Goal: Task Accomplishment & Management: Manage account settings

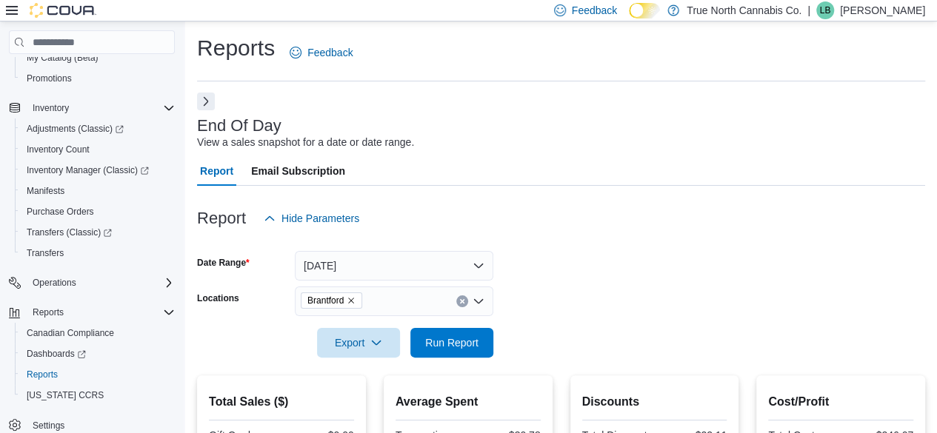
click at [209, 105] on button "Next" at bounding box center [206, 102] width 18 height 18
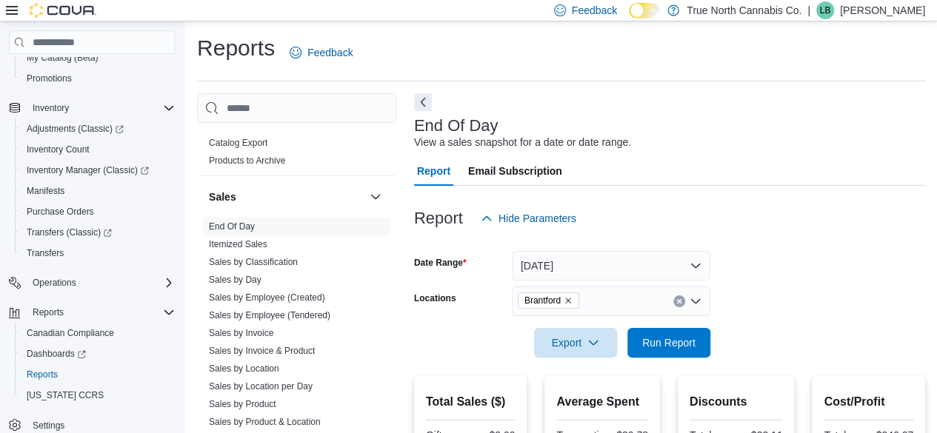
scroll to position [1037, 0]
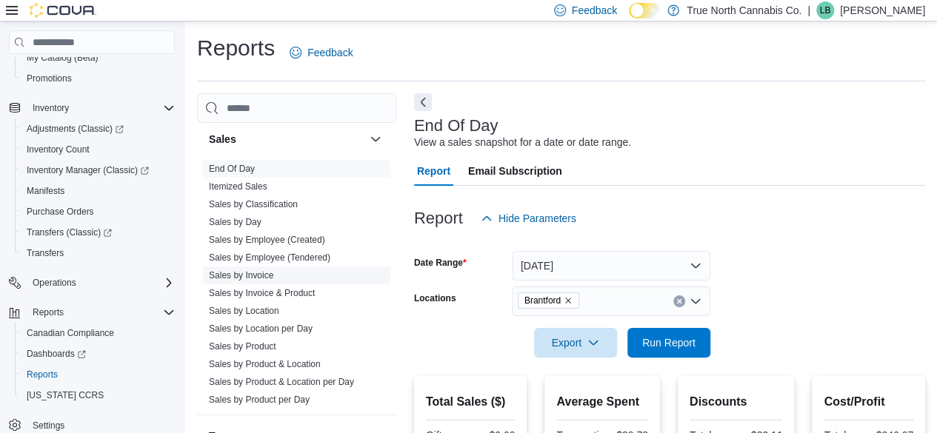
click at [256, 273] on link "Sales by Invoice" at bounding box center [241, 275] width 64 height 10
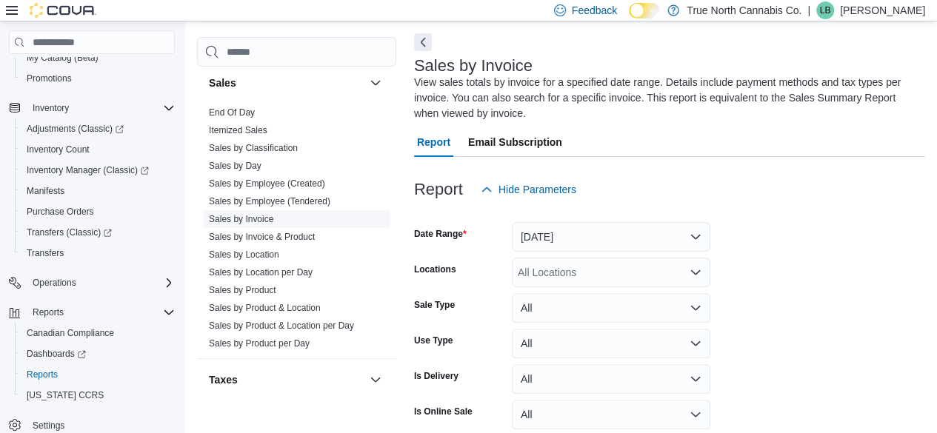
scroll to position [65, 0]
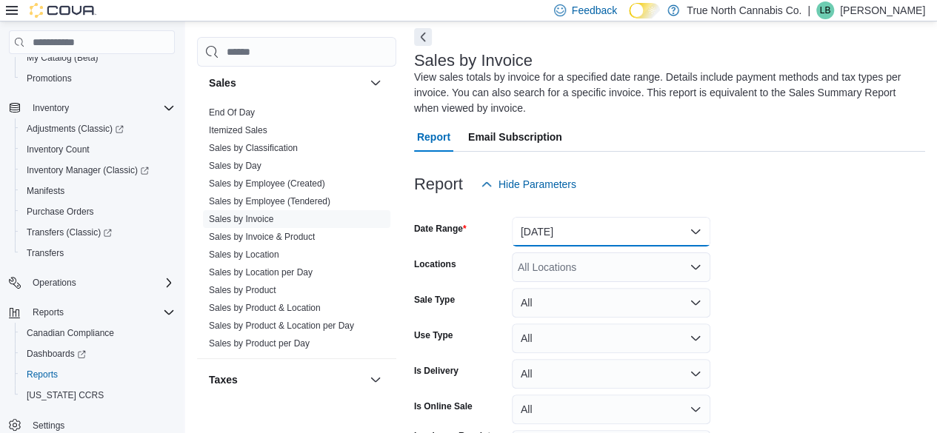
click at [575, 240] on button "[DATE]" at bounding box center [611, 232] width 199 height 30
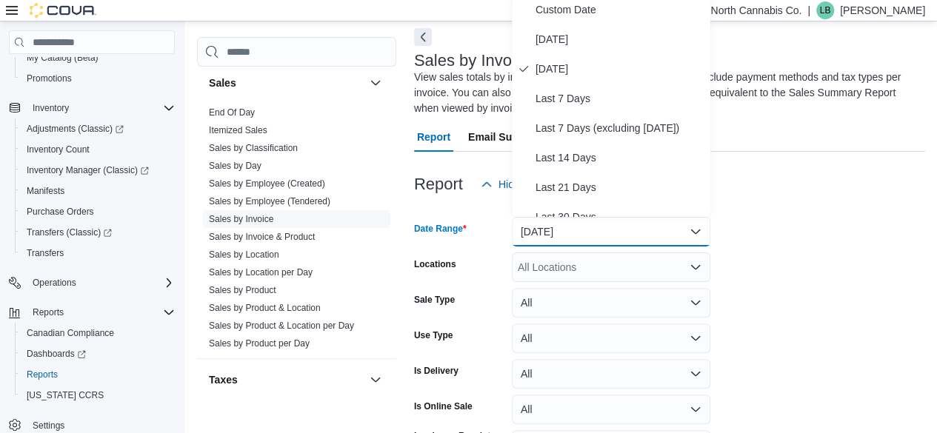
scroll to position [60, 0]
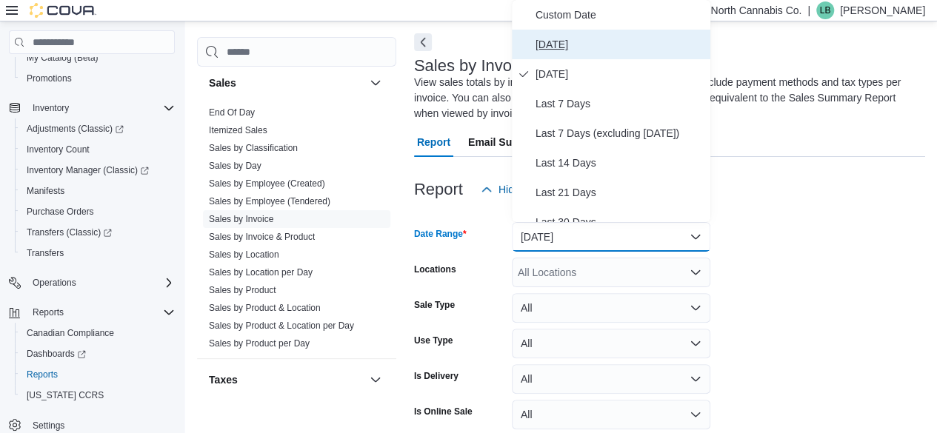
click at [543, 48] on span "[DATE]" at bounding box center [620, 45] width 169 height 18
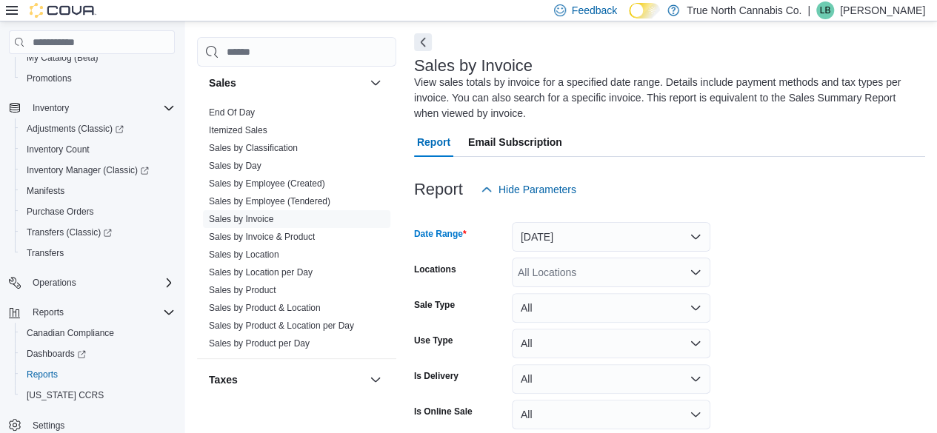
click at [544, 268] on div "All Locations" at bounding box center [611, 273] width 199 height 30
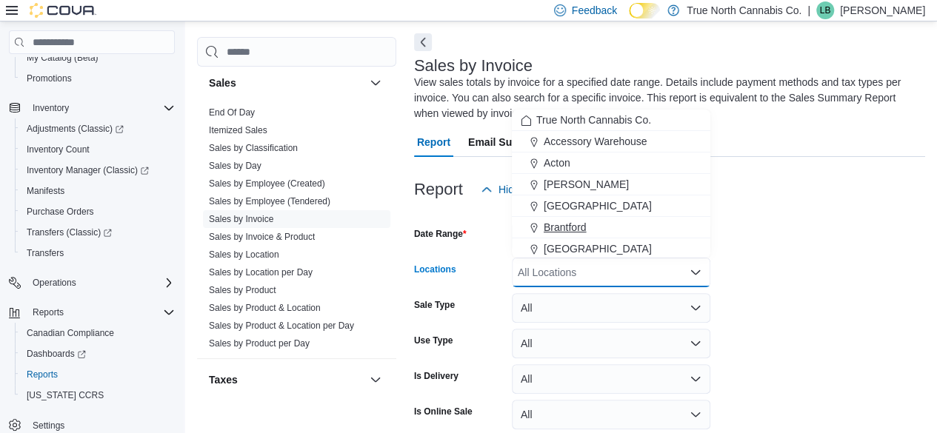
click at [561, 229] on span "Brantford" at bounding box center [565, 227] width 43 height 15
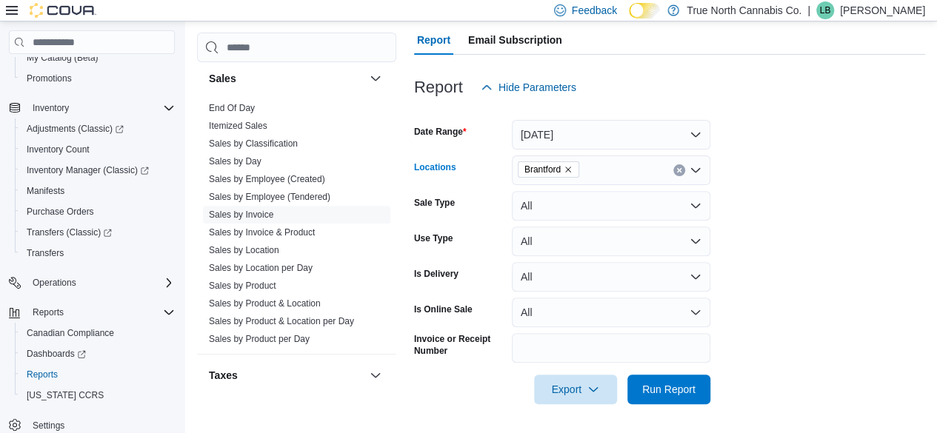
scroll to position [163, 0]
click at [664, 387] on span "Run Report" at bounding box center [668, 388] width 53 height 15
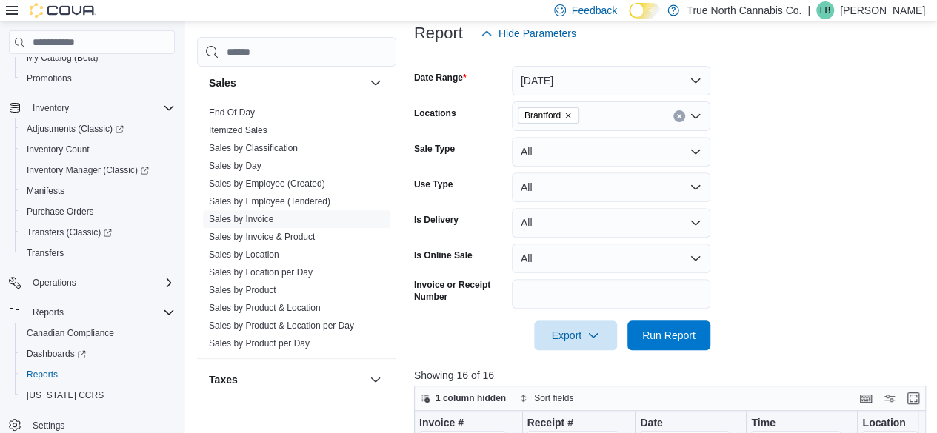
scroll to position [527, 0]
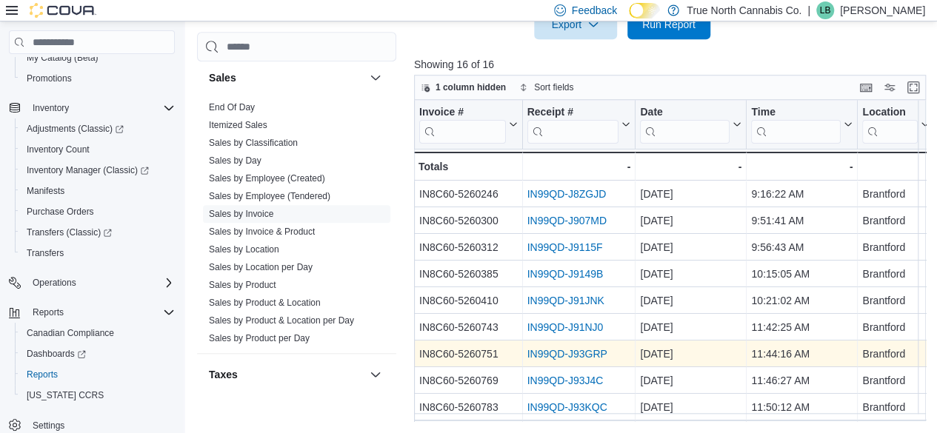
click at [536, 353] on link "IN99QD-J93GRP" at bounding box center [567, 354] width 80 height 12
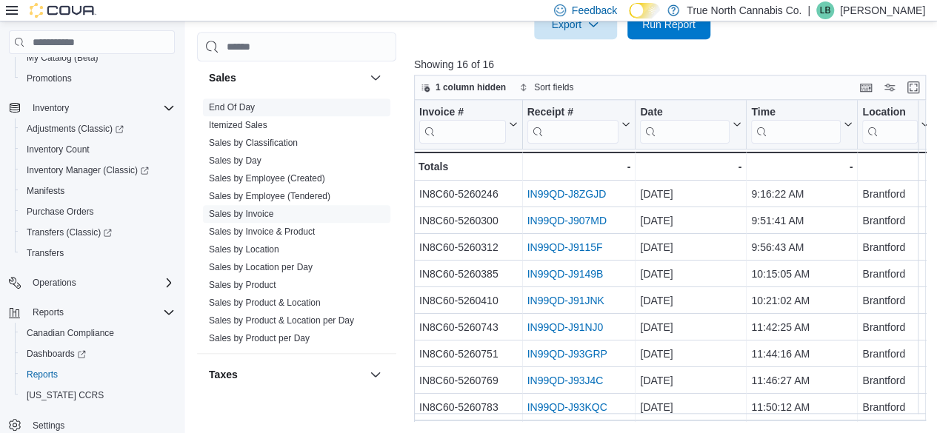
click at [246, 106] on link "End Of Day" at bounding box center [232, 107] width 46 height 10
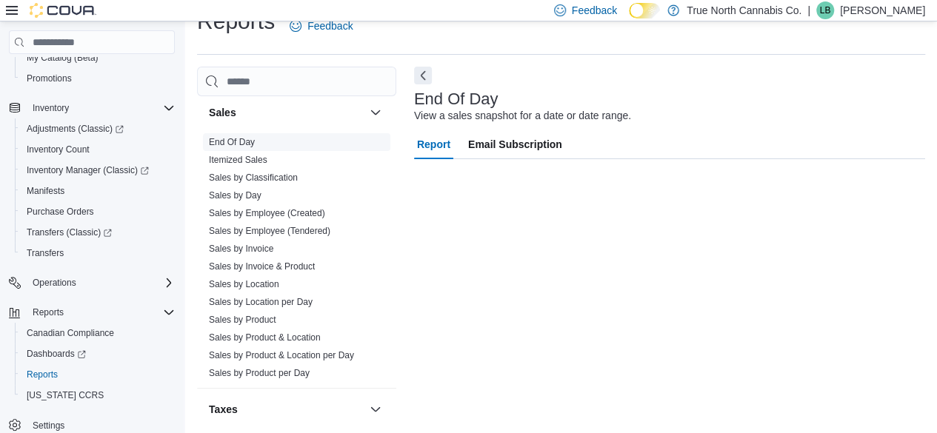
scroll to position [27, 0]
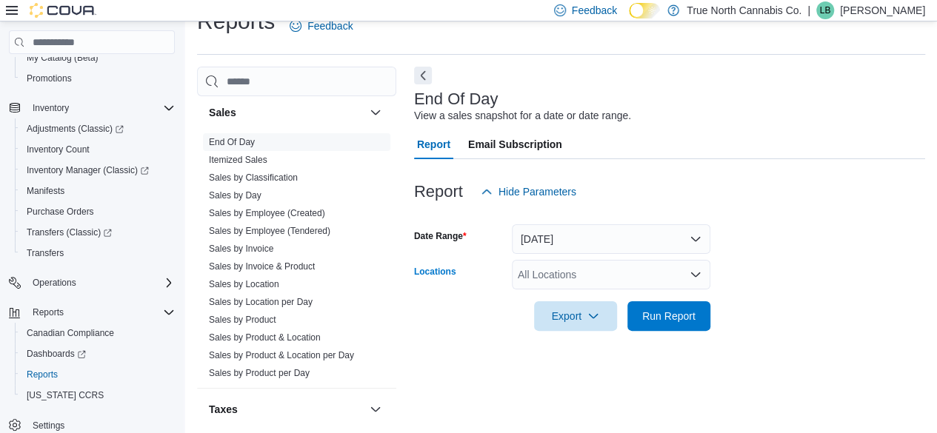
click at [587, 275] on div "All Locations" at bounding box center [611, 275] width 199 height 30
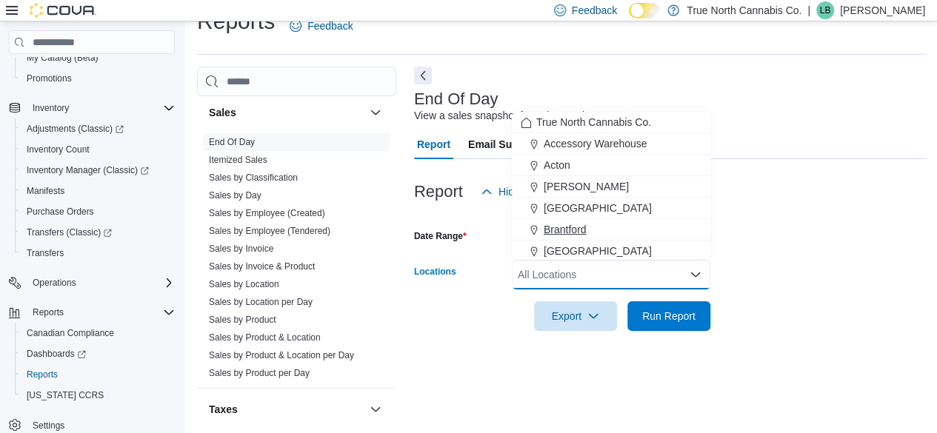
click at [564, 229] on span "Brantford" at bounding box center [565, 229] width 43 height 15
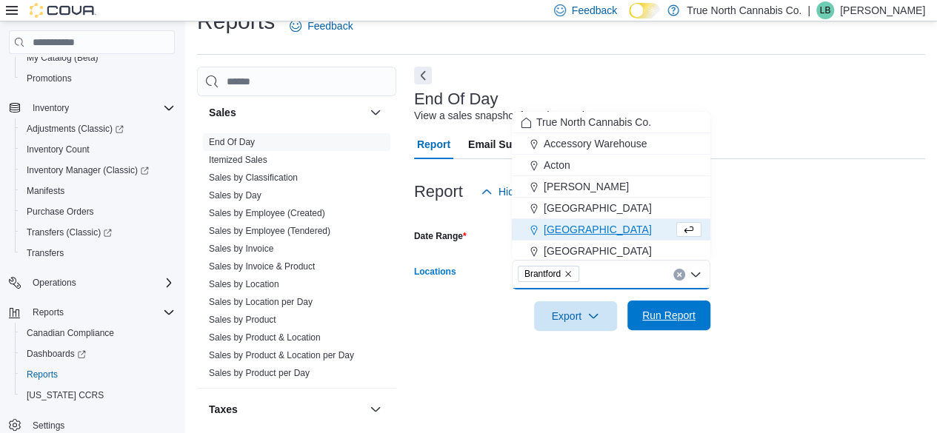
click at [681, 314] on span "Run Report" at bounding box center [668, 315] width 53 height 15
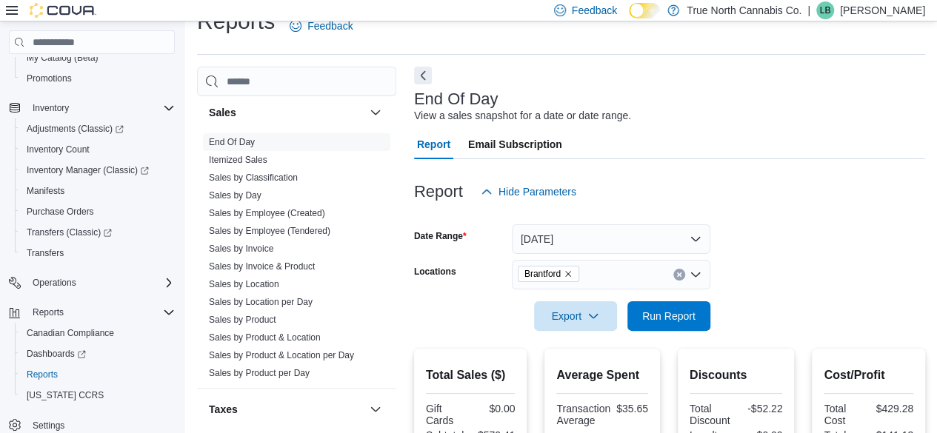
click at [7, 4] on icon at bounding box center [12, 10] width 12 height 12
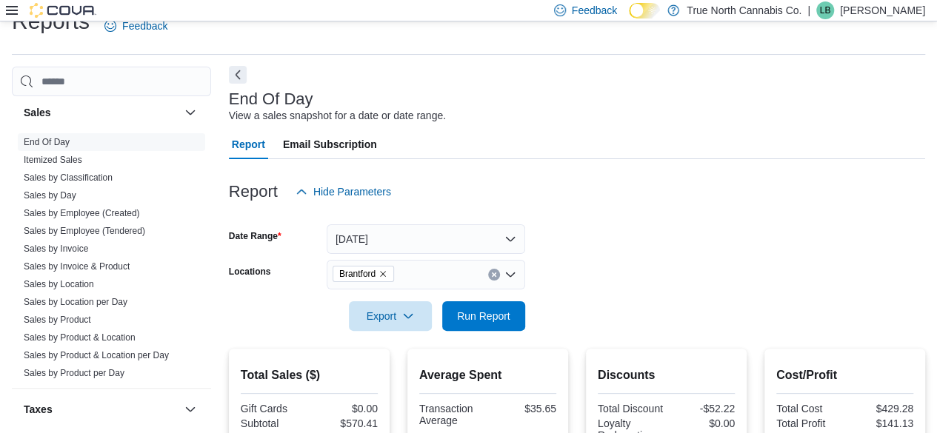
click at [234, 76] on button "Next" at bounding box center [238, 75] width 18 height 18
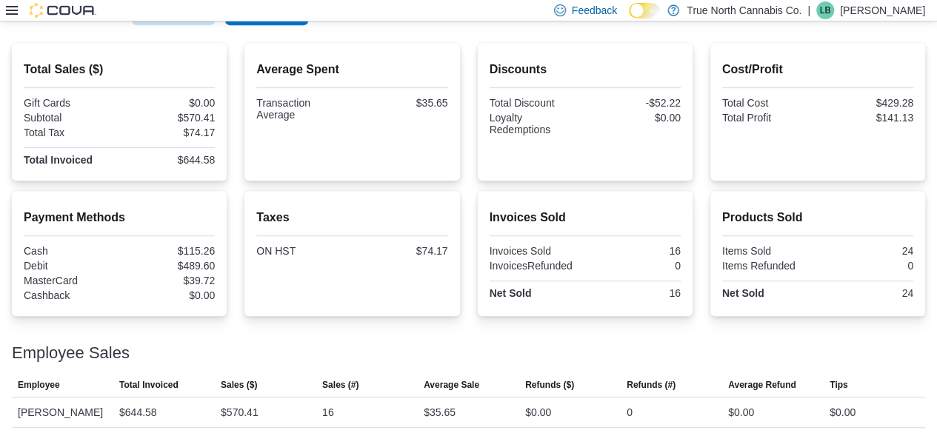
scroll to position [338, 0]
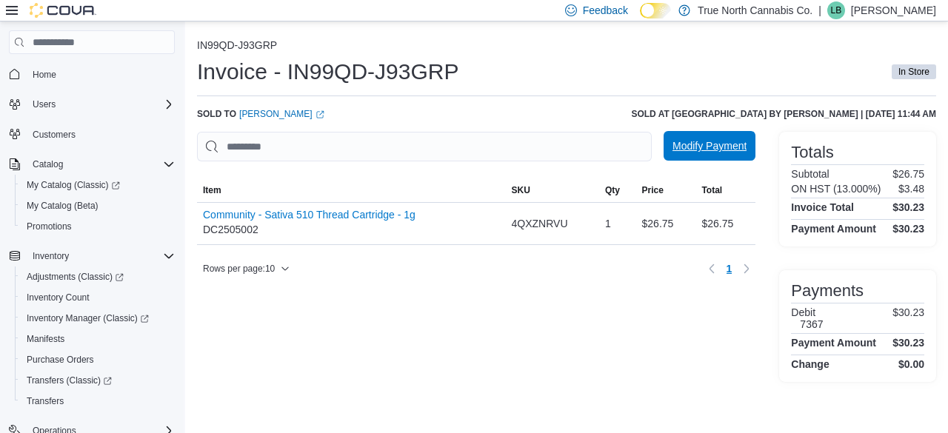
click at [694, 141] on span "Modify Payment" at bounding box center [710, 146] width 74 height 15
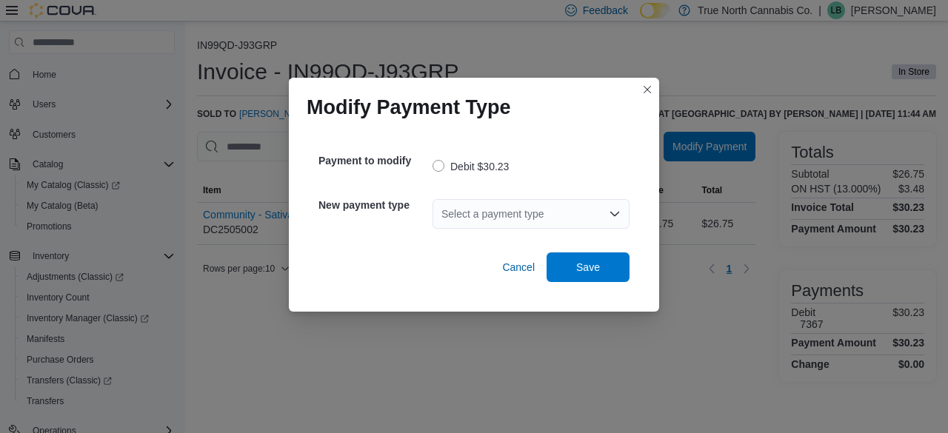
click at [563, 217] on div "Select a payment type" at bounding box center [531, 214] width 197 height 30
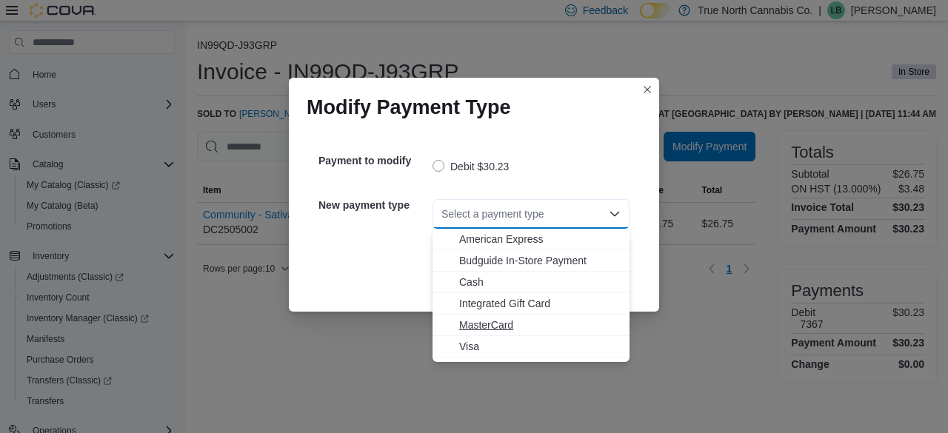
click at [490, 324] on span "MasterCard" at bounding box center [539, 325] width 161 height 15
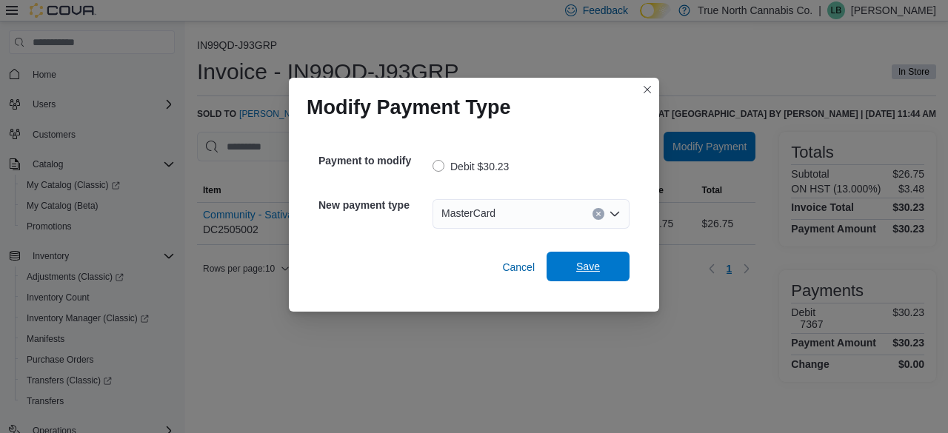
click at [568, 277] on span "Save" at bounding box center [588, 267] width 65 height 30
